Goal: Find specific page/section: Find specific page/section

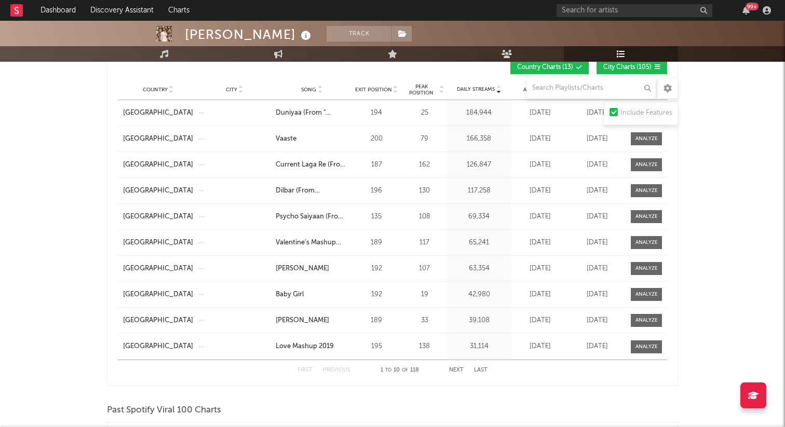
scroll to position [568, 0]
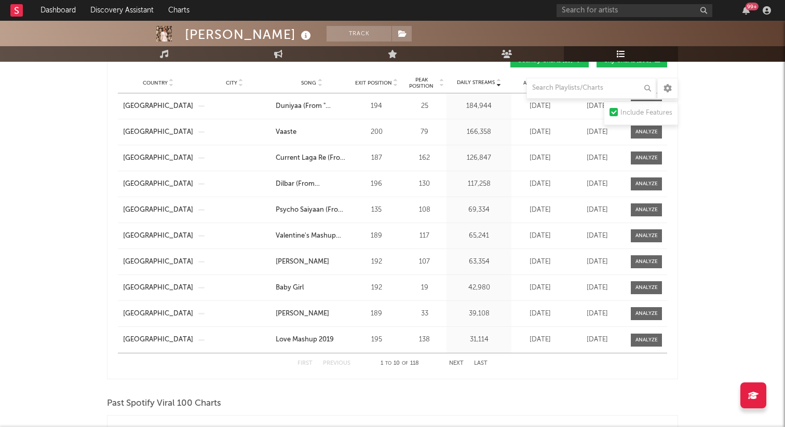
click at [458, 362] on button "Next" at bounding box center [456, 364] width 15 height 6
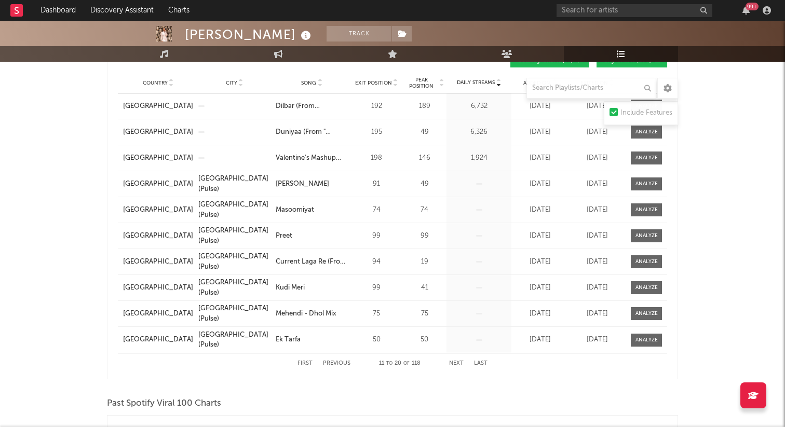
click at [456, 364] on button "Next" at bounding box center [456, 364] width 15 height 6
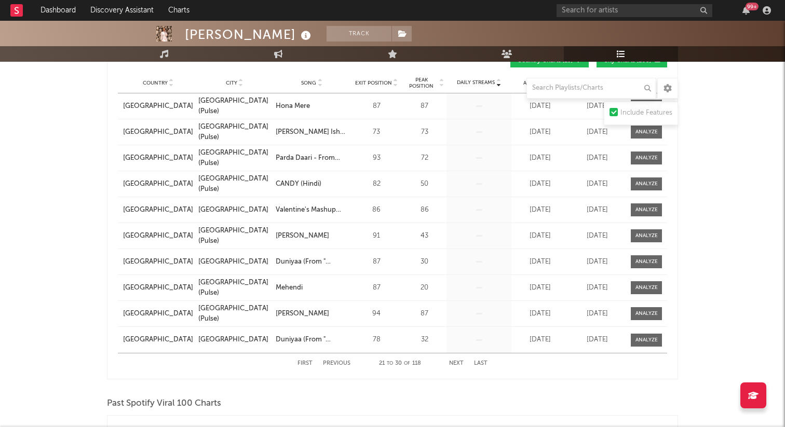
click at [456, 364] on button "Next" at bounding box center [456, 364] width 15 height 6
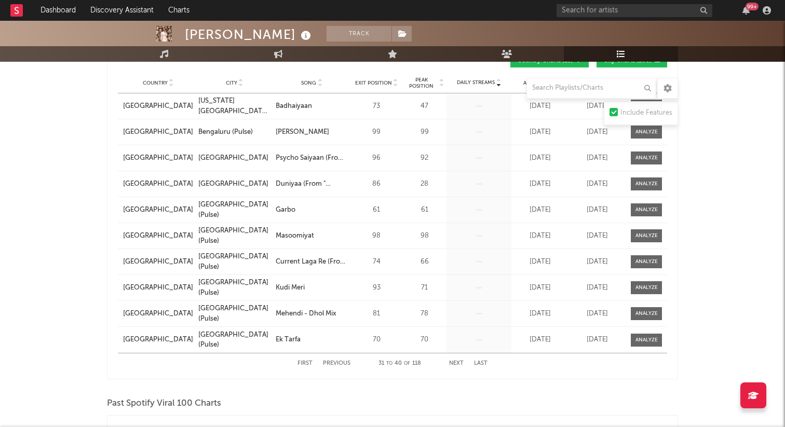
click at [456, 364] on button "Next" at bounding box center [456, 364] width 15 height 6
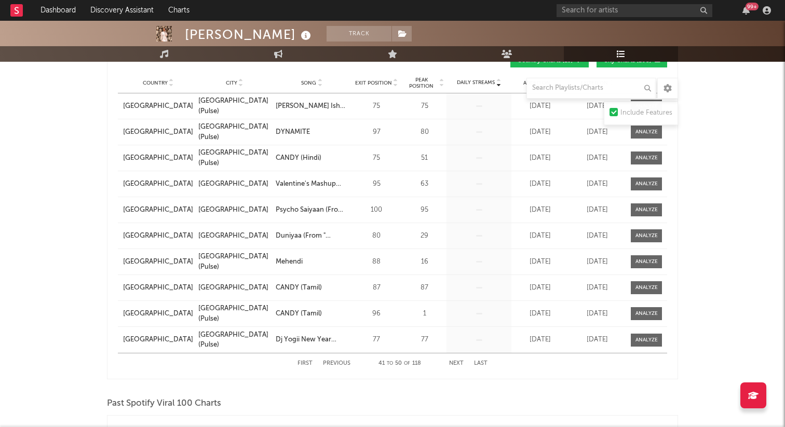
click at [456, 364] on button "Next" at bounding box center [456, 364] width 15 height 6
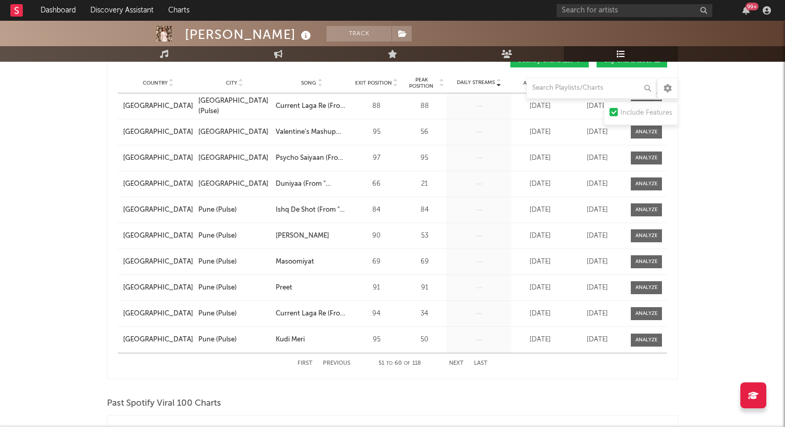
click at [456, 364] on button "Next" at bounding box center [456, 364] width 15 height 6
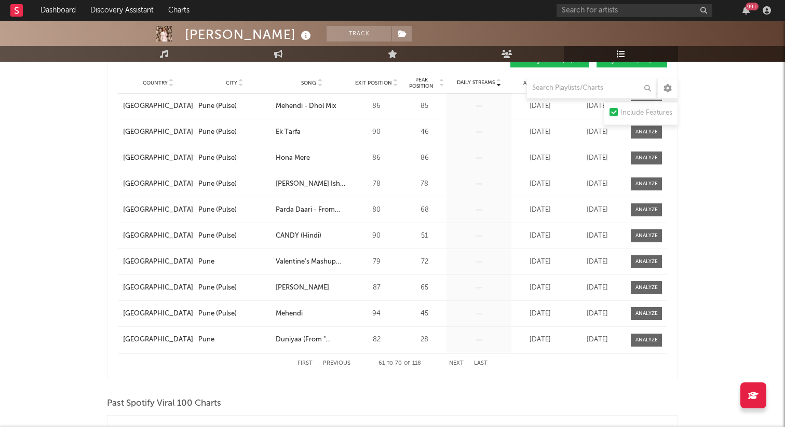
click at [456, 364] on button "Next" at bounding box center [456, 364] width 15 height 6
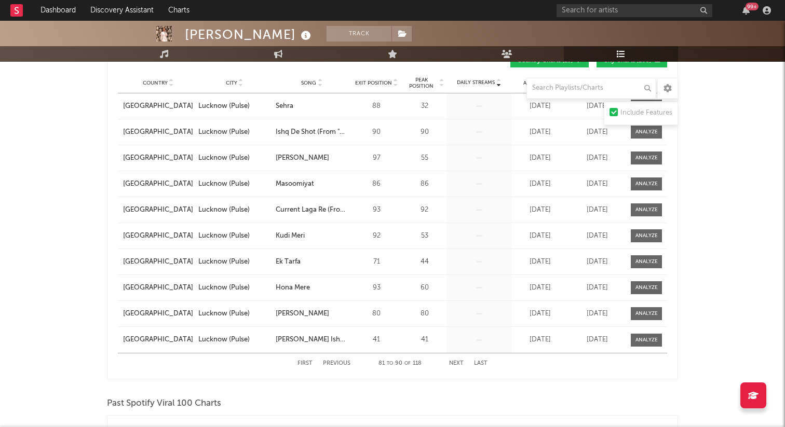
click at [456, 364] on button "Next" at bounding box center [456, 364] width 15 height 6
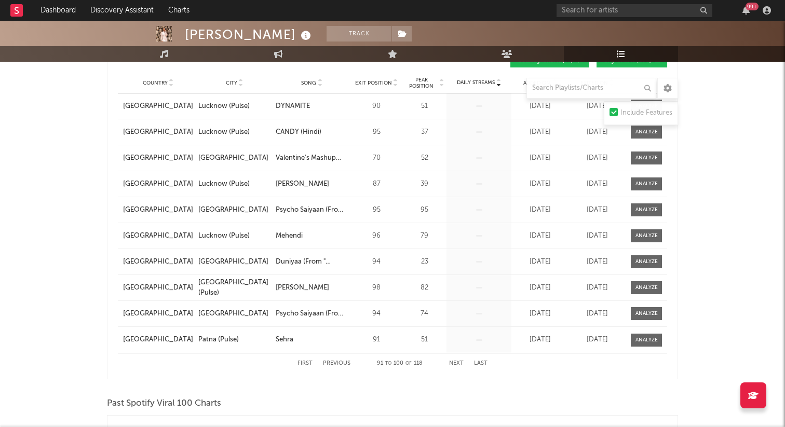
click at [456, 364] on button "Next" at bounding box center [456, 364] width 15 height 6
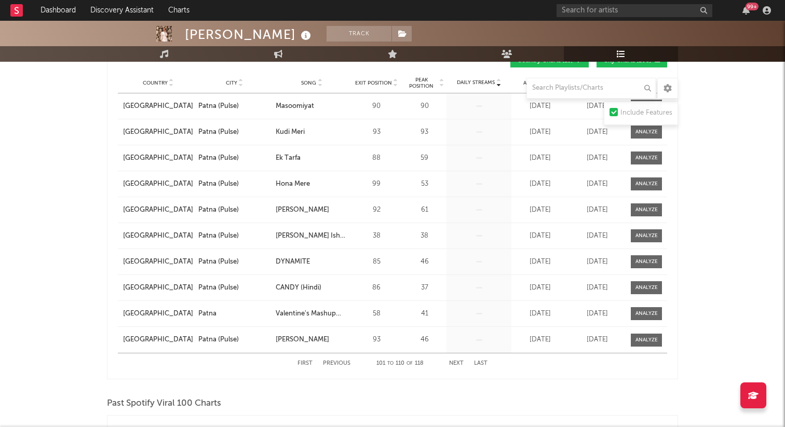
click at [456, 364] on button "Next" at bounding box center [456, 364] width 15 height 6
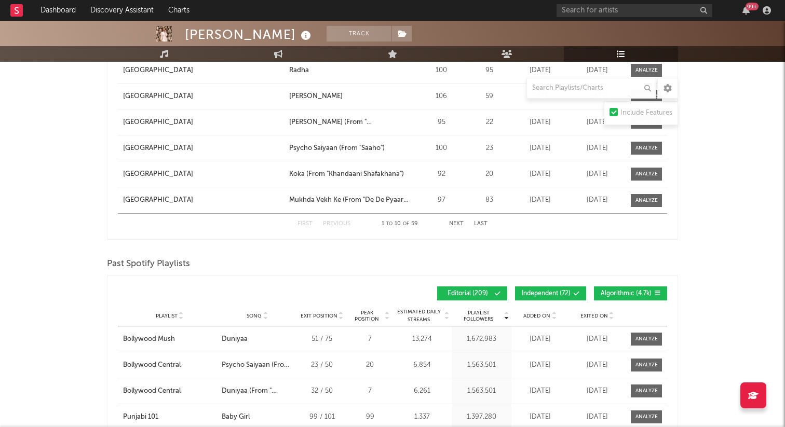
scroll to position [1063, 0]
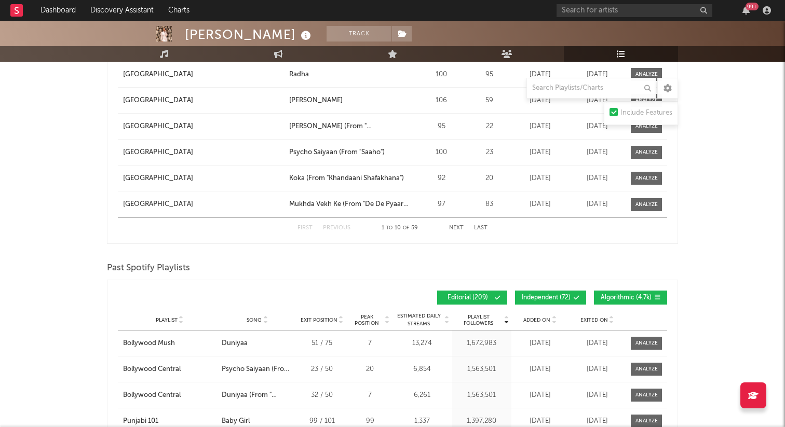
click at [459, 224] on div "First Previous 1 to 10 of 59 Next Last" at bounding box center [393, 228] width 190 height 20
click at [458, 226] on button "Next" at bounding box center [456, 228] width 15 height 6
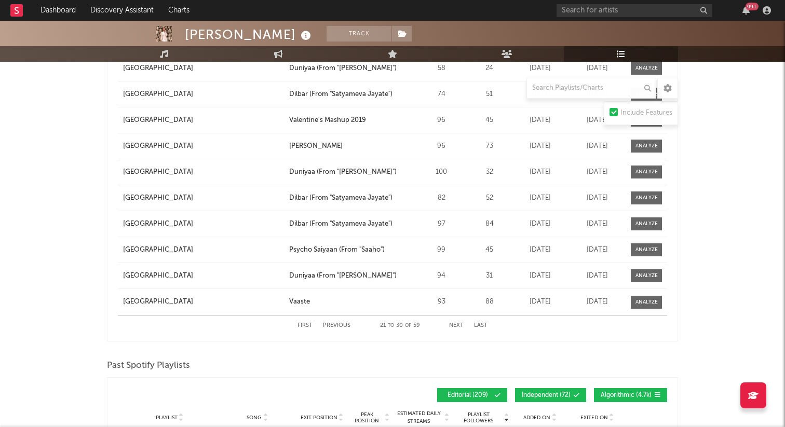
scroll to position [957, 0]
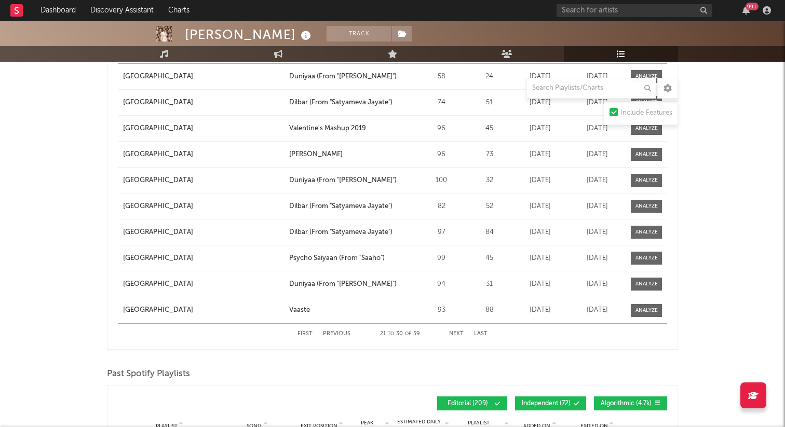
click at [456, 332] on button "Next" at bounding box center [456, 334] width 15 height 6
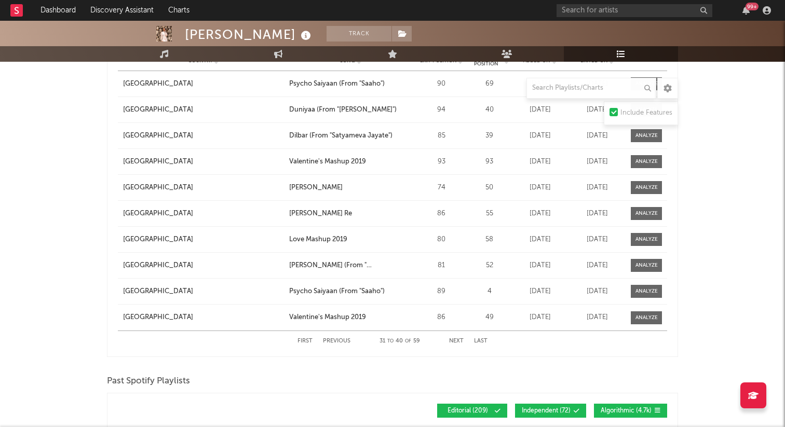
scroll to position [950, 0]
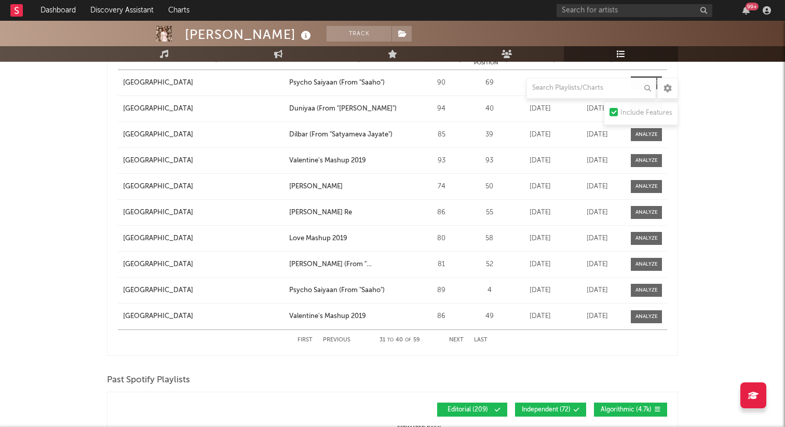
click at [458, 345] on div "First Previous 31 to 40 of 59 Next Last" at bounding box center [393, 340] width 190 height 20
click at [457, 342] on button "Next" at bounding box center [456, 341] width 15 height 6
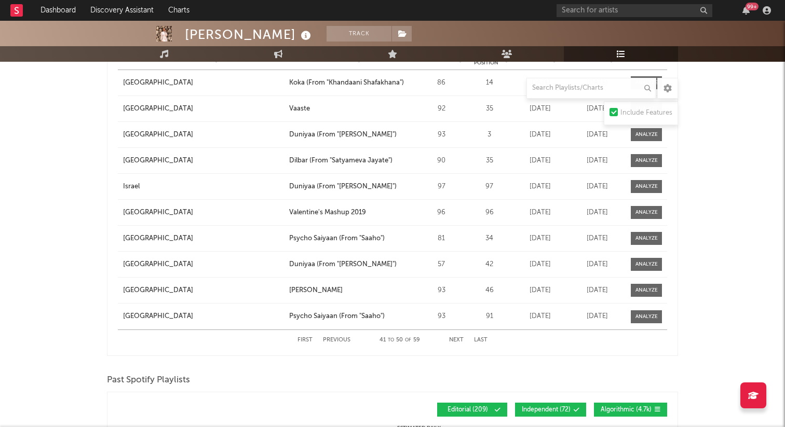
click at [457, 342] on button "Next" at bounding box center [456, 341] width 15 height 6
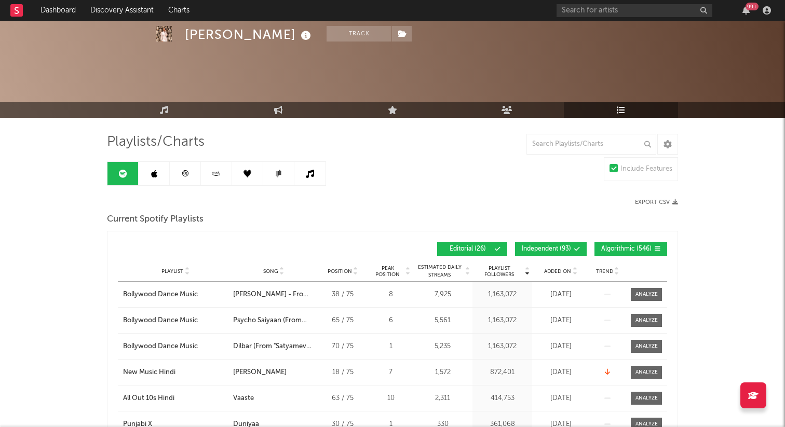
scroll to position [0, 0]
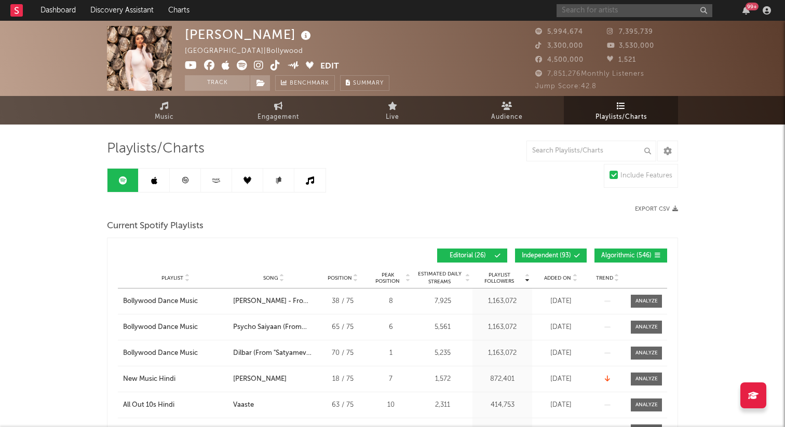
click at [599, 10] on input "text" at bounding box center [635, 10] width 156 height 13
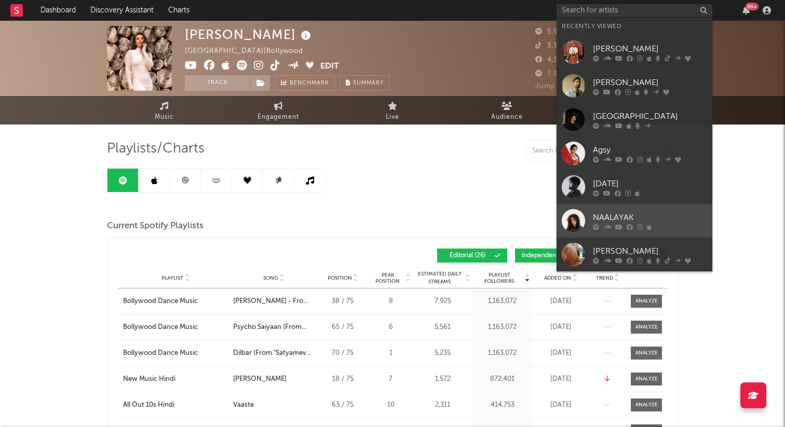
click at [631, 231] on link "NAALAYAK" at bounding box center [635, 221] width 156 height 34
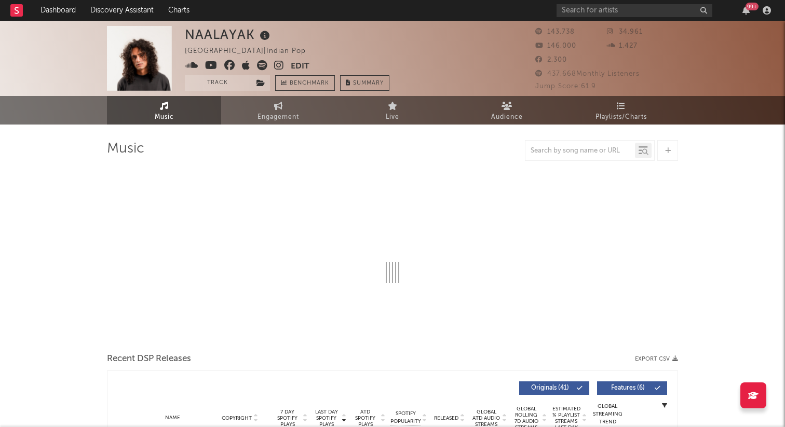
select select "6m"
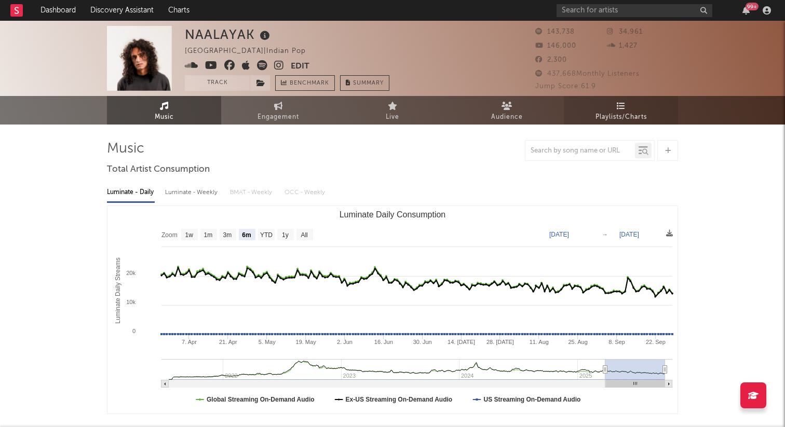
click at [629, 112] on span "Playlists/Charts" at bounding box center [621, 117] width 51 height 12
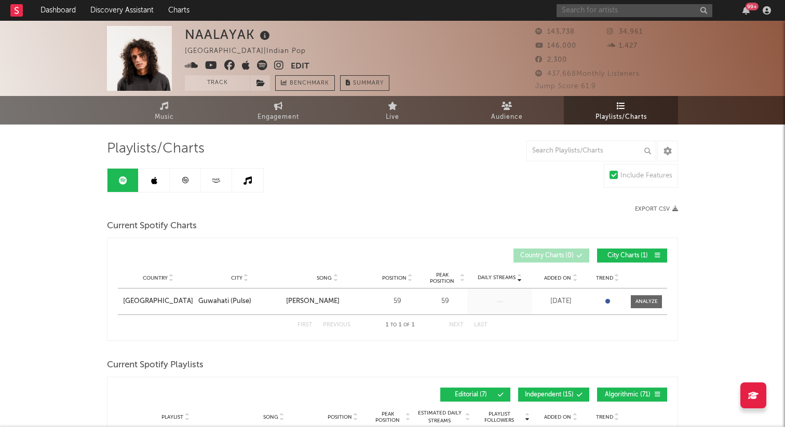
click at [595, 15] on input "text" at bounding box center [635, 10] width 156 height 13
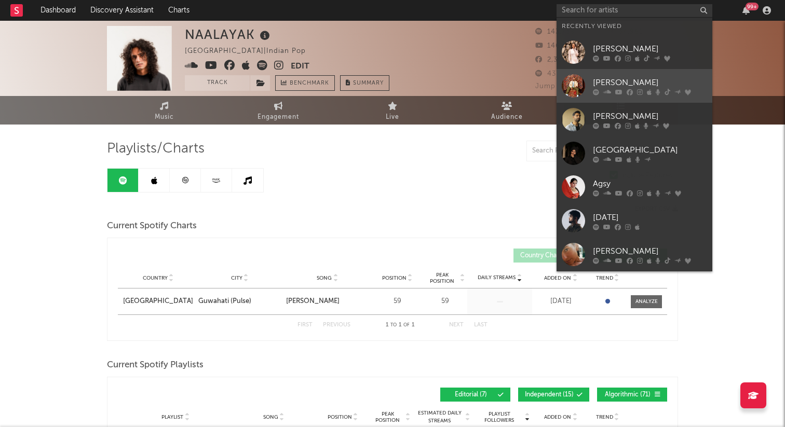
click at [617, 80] on div "[PERSON_NAME]" at bounding box center [650, 82] width 114 height 12
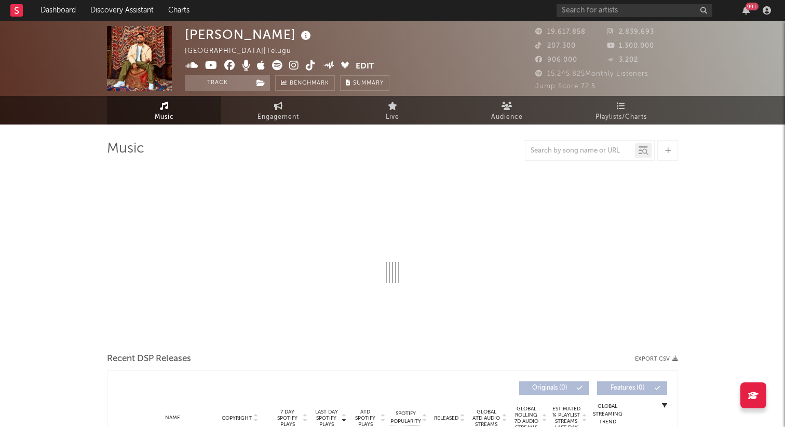
select select "6m"
